Goal: Find specific page/section: Find specific page/section

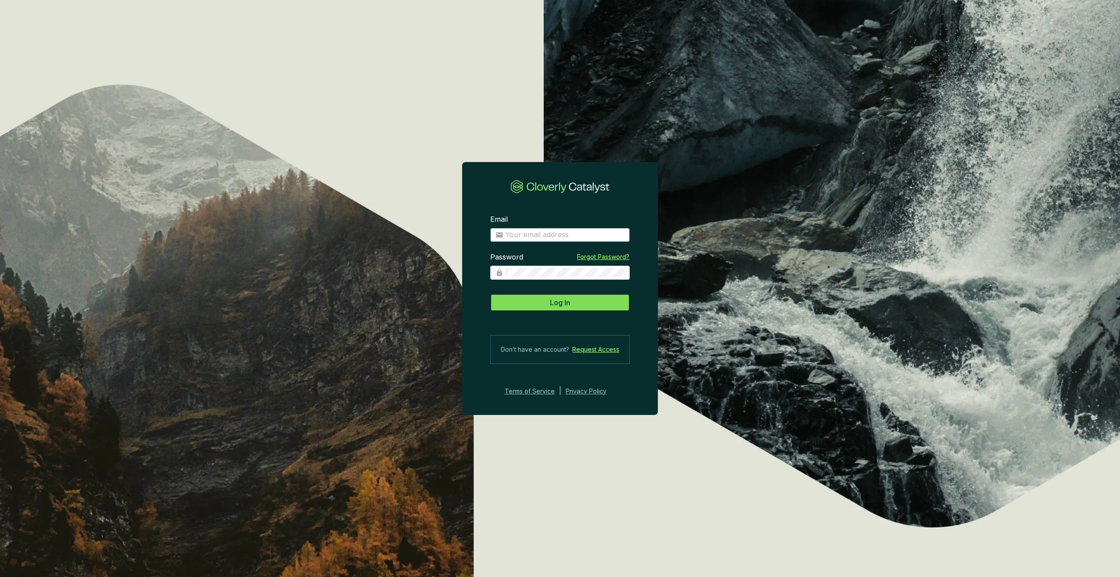
type input "[PERSON_NAME][EMAIL_ADDRESS][DOMAIN_NAME]"
click at [622, 306] on button "Log In" at bounding box center [560, 303] width 140 height 18
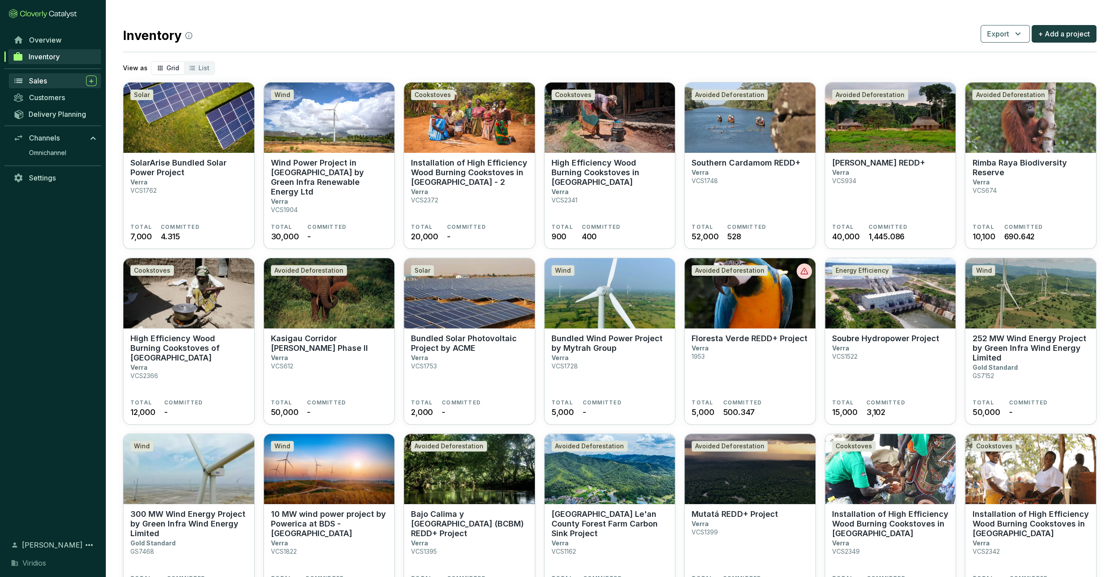
click at [62, 79] on div "Sales" at bounding box center [63, 81] width 68 height 11
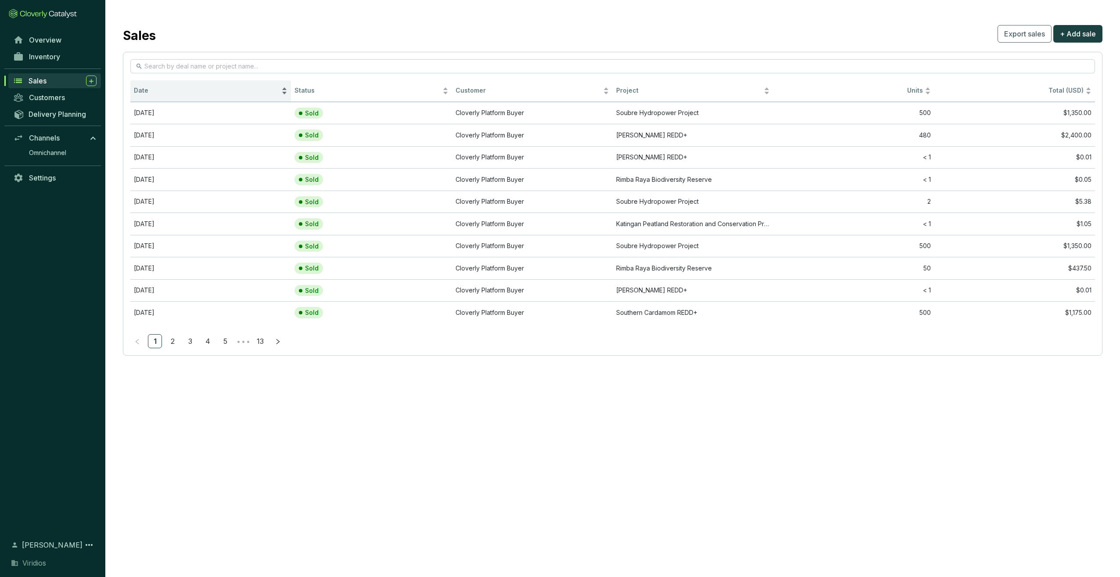
click at [222, 87] on span "Date" at bounding box center [207, 90] width 146 height 8
click at [220, 93] on span "Date" at bounding box center [207, 90] width 146 height 8
